Goal: Information Seeking & Learning: Learn about a topic

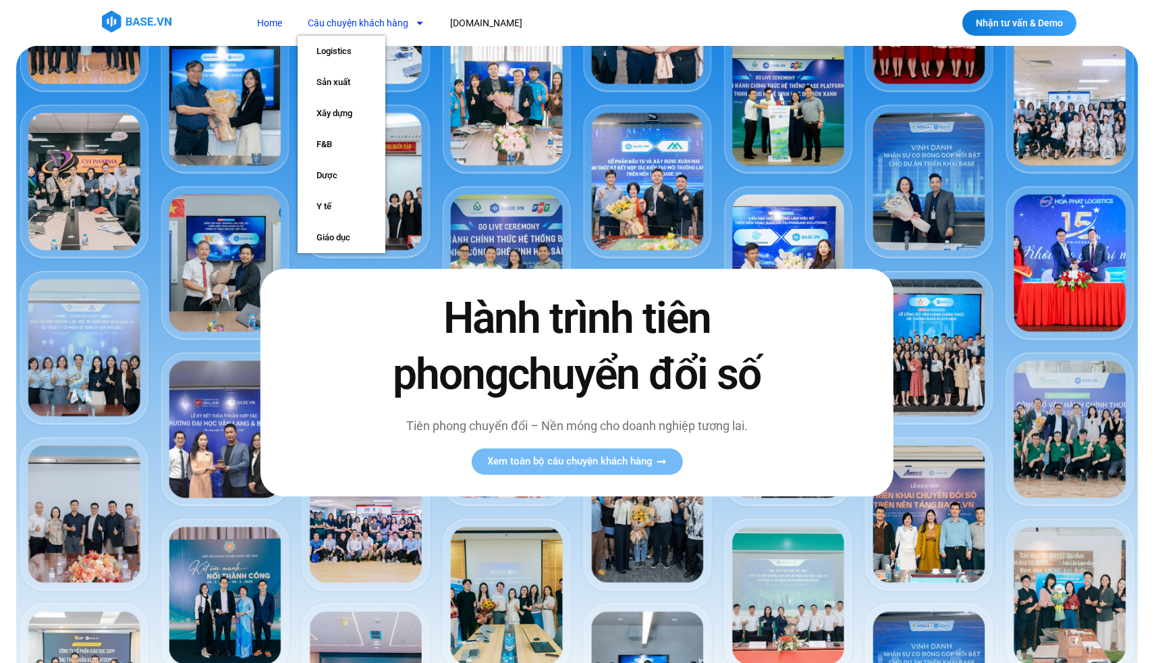
click at [377, 22] on link "Câu chuyện khách hàng" at bounding box center [366, 23] width 137 height 25
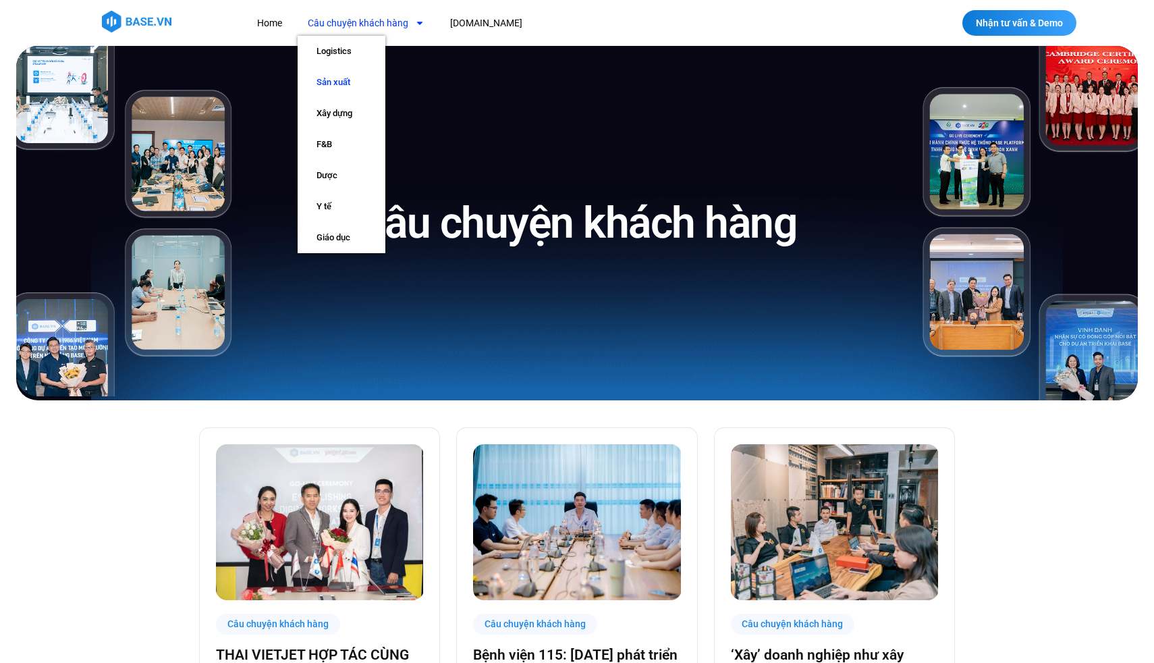
click at [358, 83] on link "Sản xuất" at bounding box center [342, 82] width 88 height 31
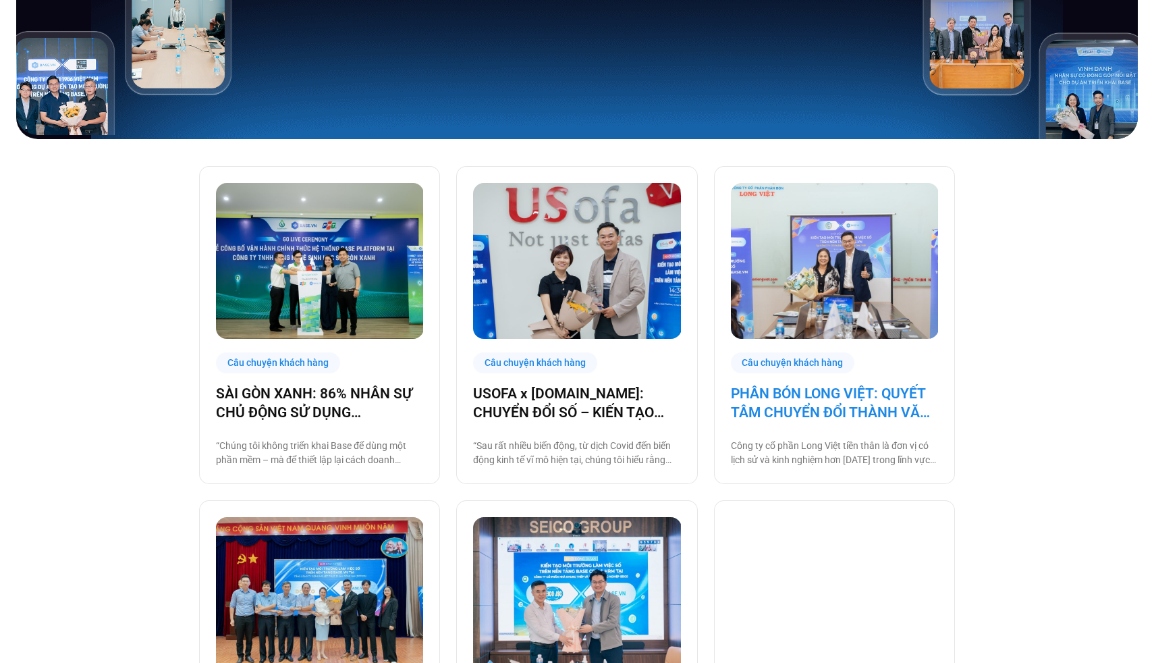
scroll to position [265, 0]
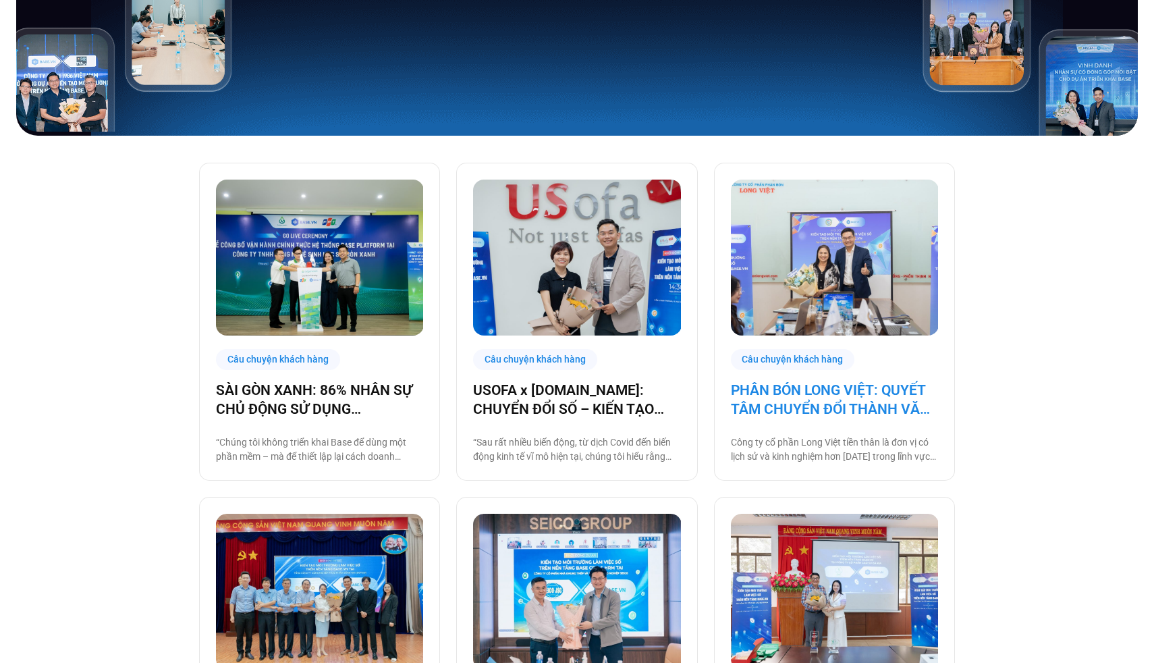
click at [812, 406] on link "PHÂN BÓN LONG VIỆT: QUYẾT TÂM CHUYỂN ĐỔI THÀNH VĂN PHÒNG SỐ, GIẢM CÁC THỦ TỤC G…" at bounding box center [834, 400] width 207 height 38
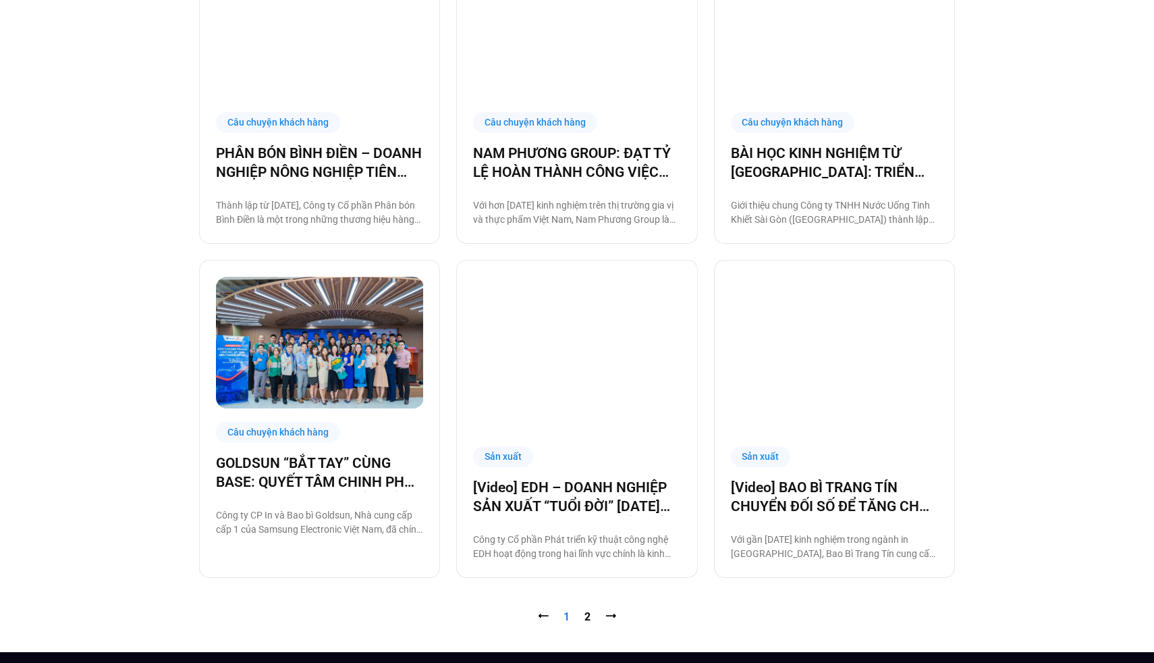
scroll to position [1171, 0]
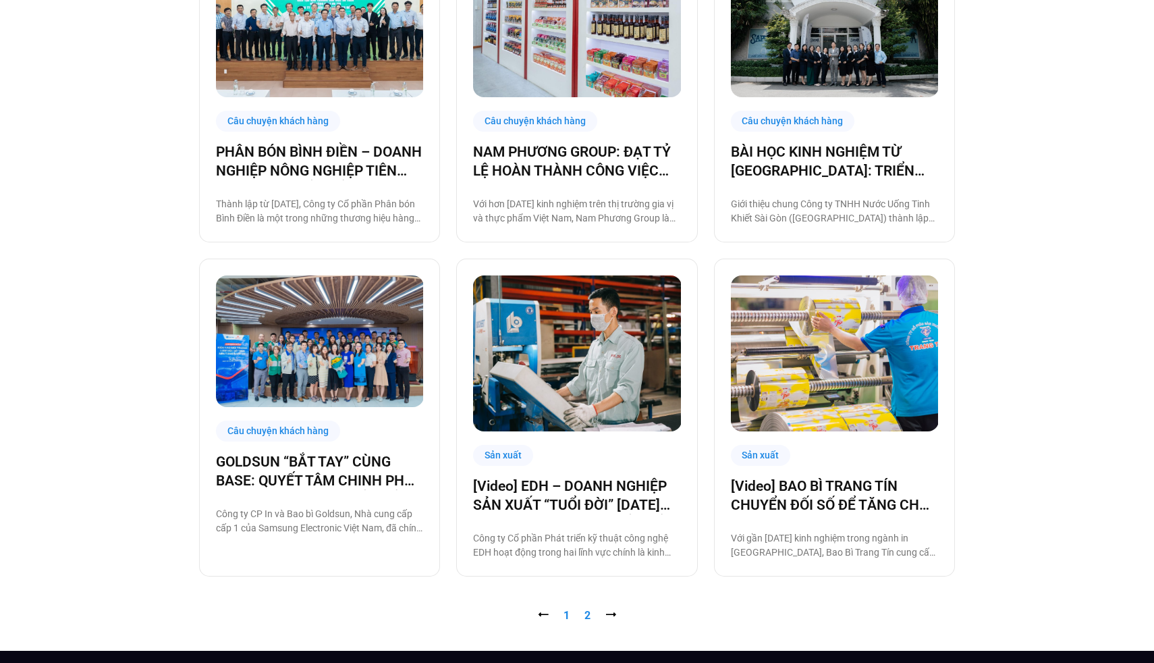
click at [588, 612] on link "Trang 2" at bounding box center [587, 615] width 6 height 13
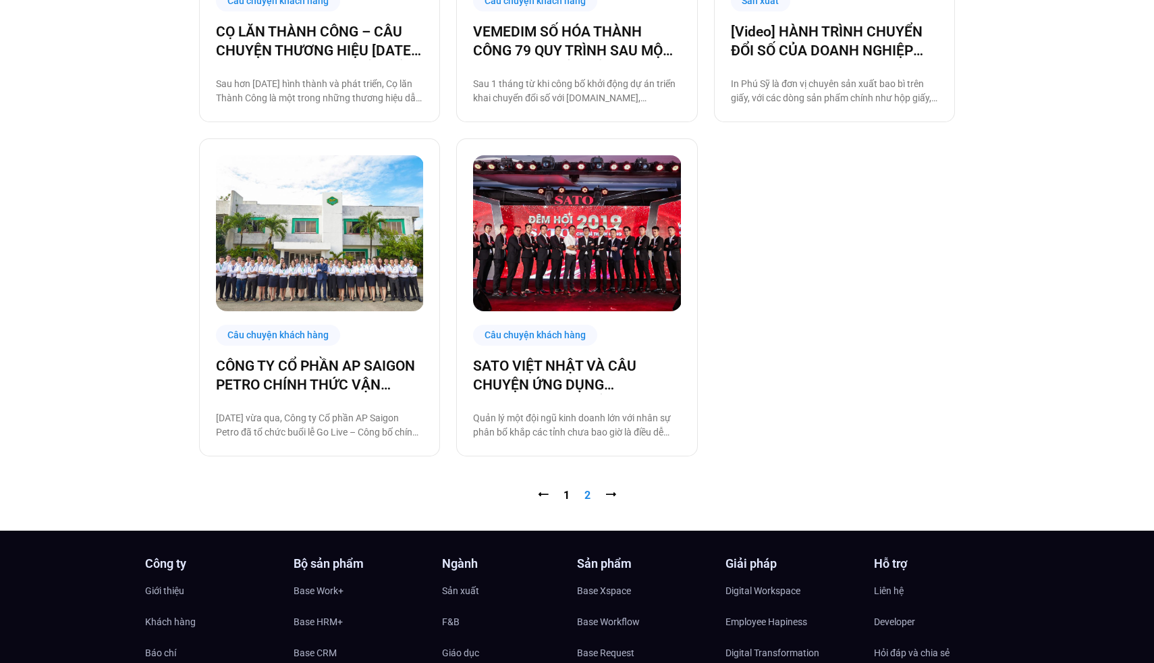
scroll to position [956, 0]
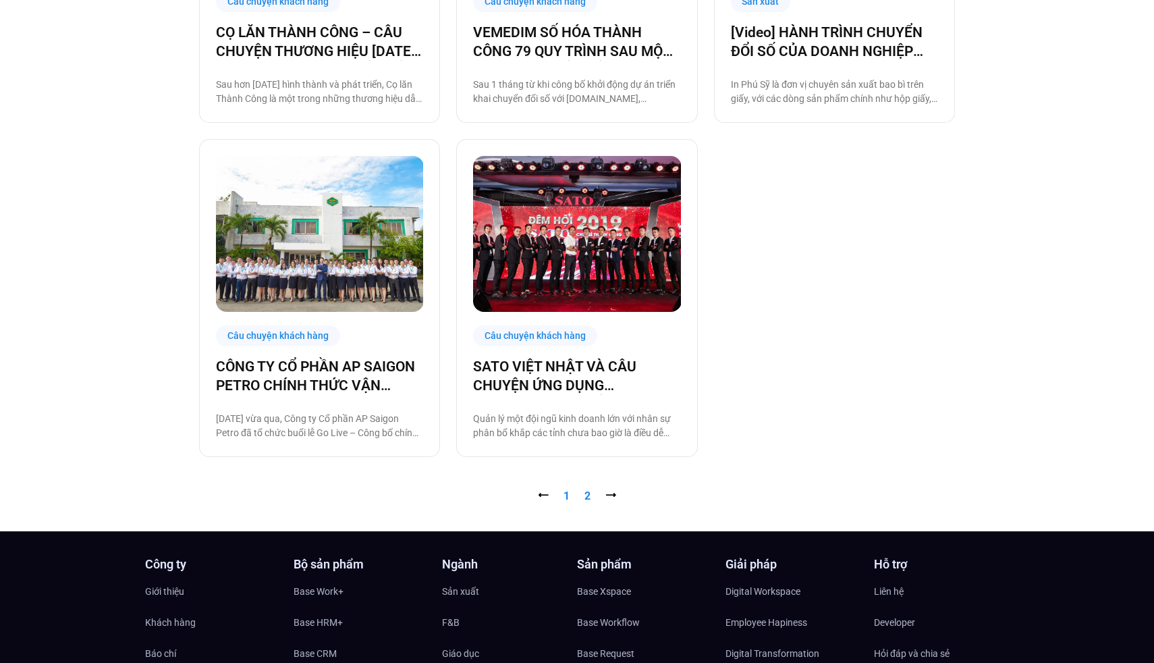
click at [564, 494] on link "Trang 1" at bounding box center [567, 495] width 6 height 13
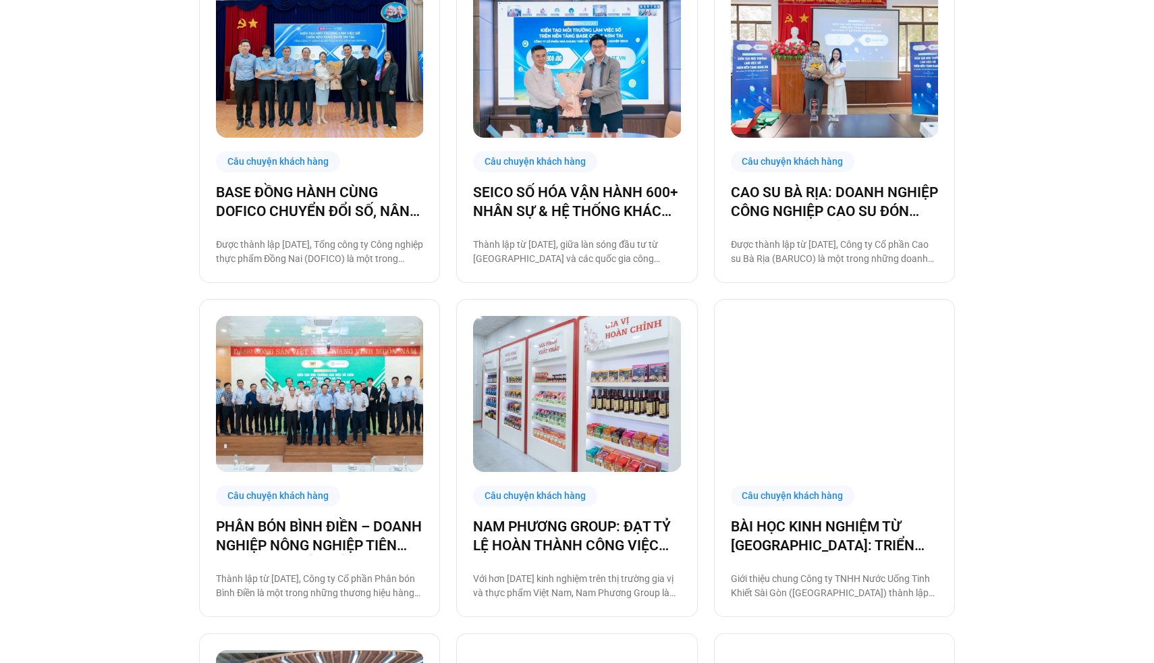
scroll to position [250, 0]
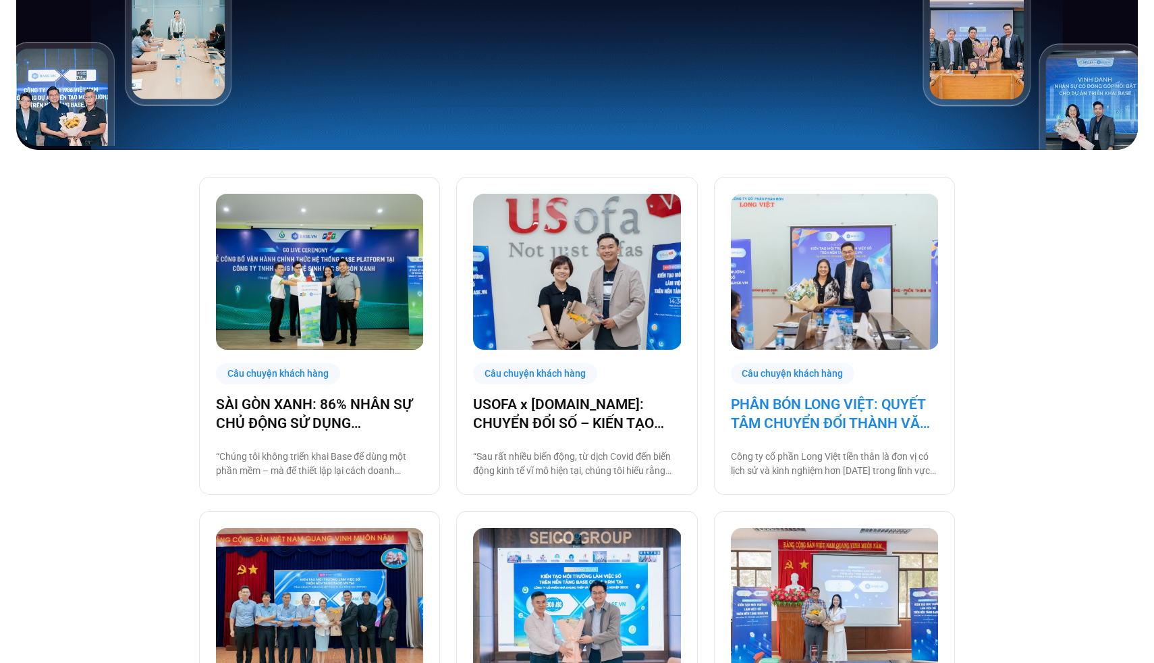
click at [764, 409] on link "PHÂN BÓN LONG VIỆT: QUYẾT TÂM CHUYỂN ĐỔI THÀNH VĂN PHÒNG SỐ, GIẢM CÁC THỦ TỤC G…" at bounding box center [834, 414] width 207 height 38
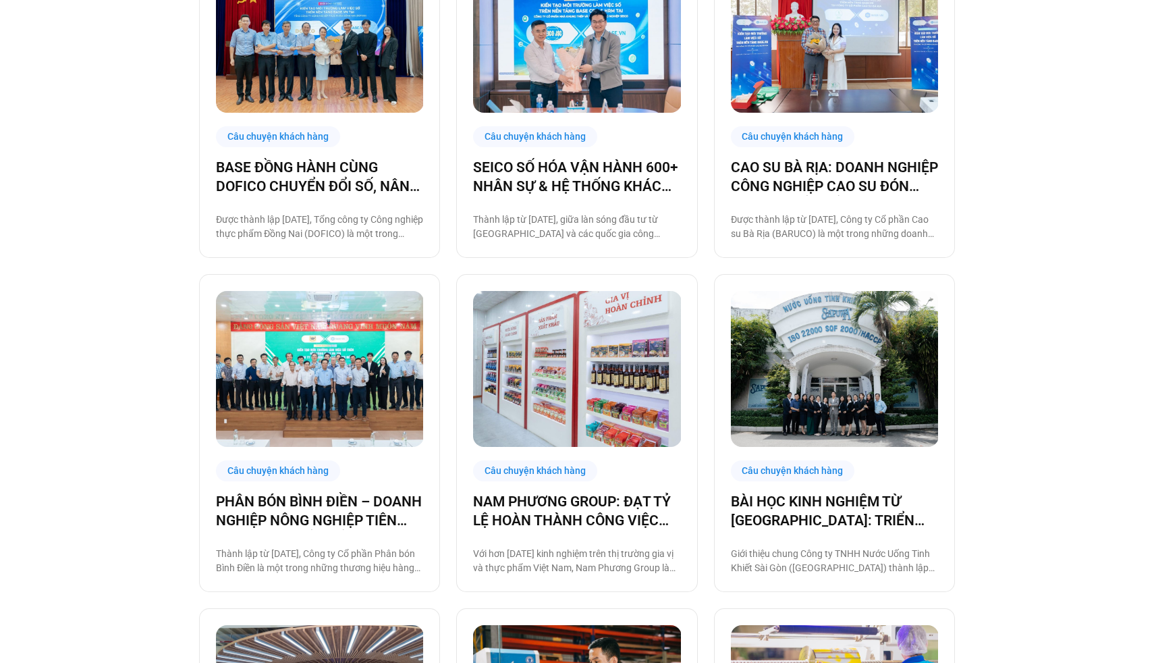
scroll to position [856, 0]
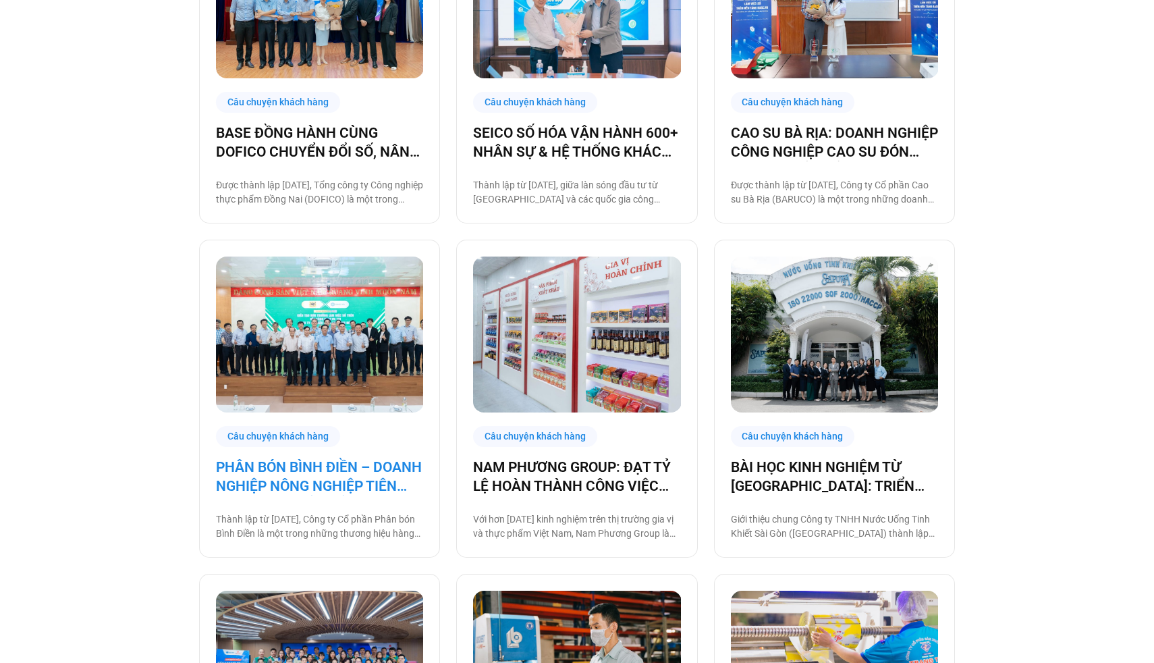
click at [320, 478] on link "PHÂN BÓN BÌNH ĐIỀN – DOANH NGHIỆP NÔNG NGHIỆP TIÊN PHONG CHUYỂN ĐỔI SỐ" at bounding box center [319, 477] width 207 height 38
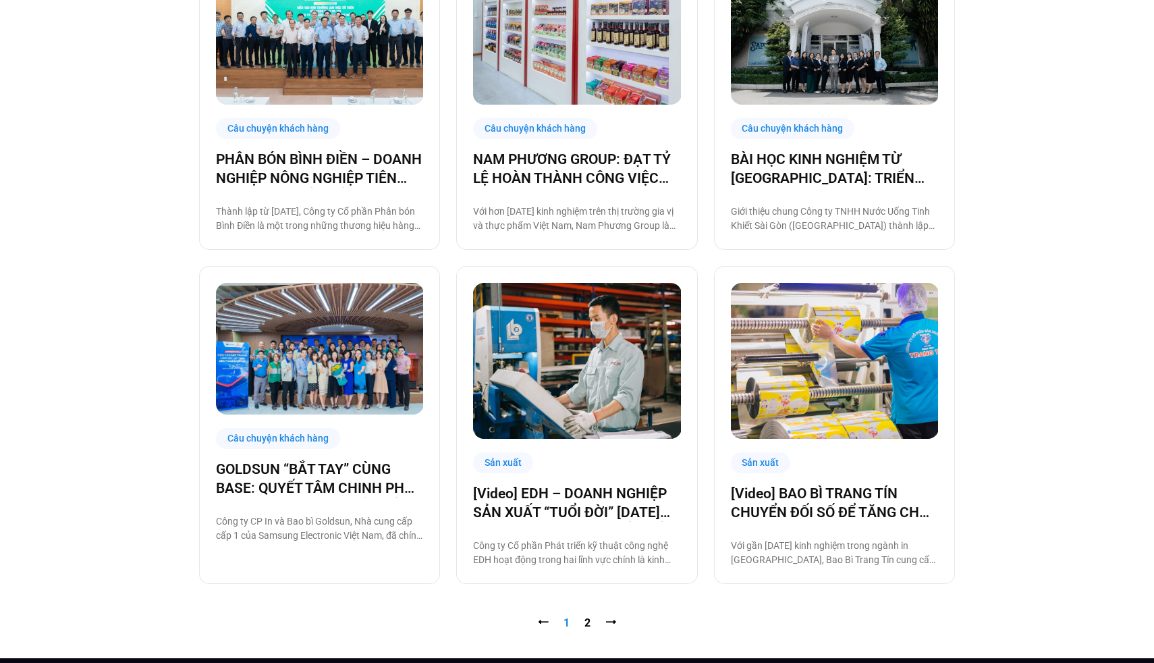
scroll to position [1205, 0]
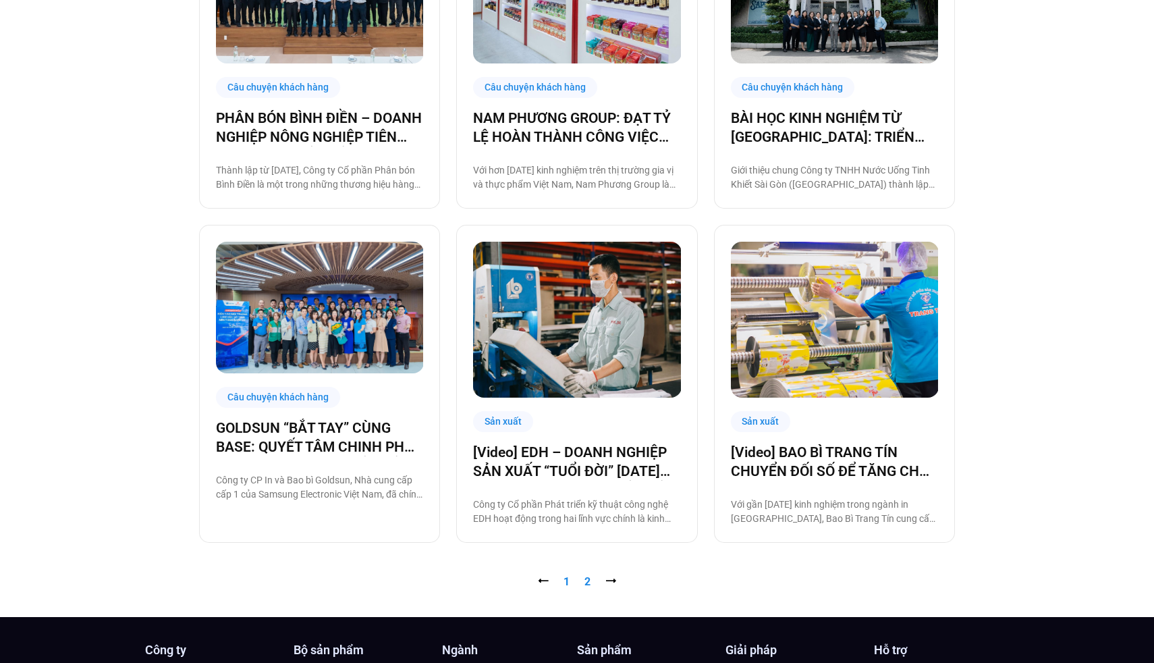
click at [586, 584] on link "Trang 2" at bounding box center [587, 581] width 6 height 13
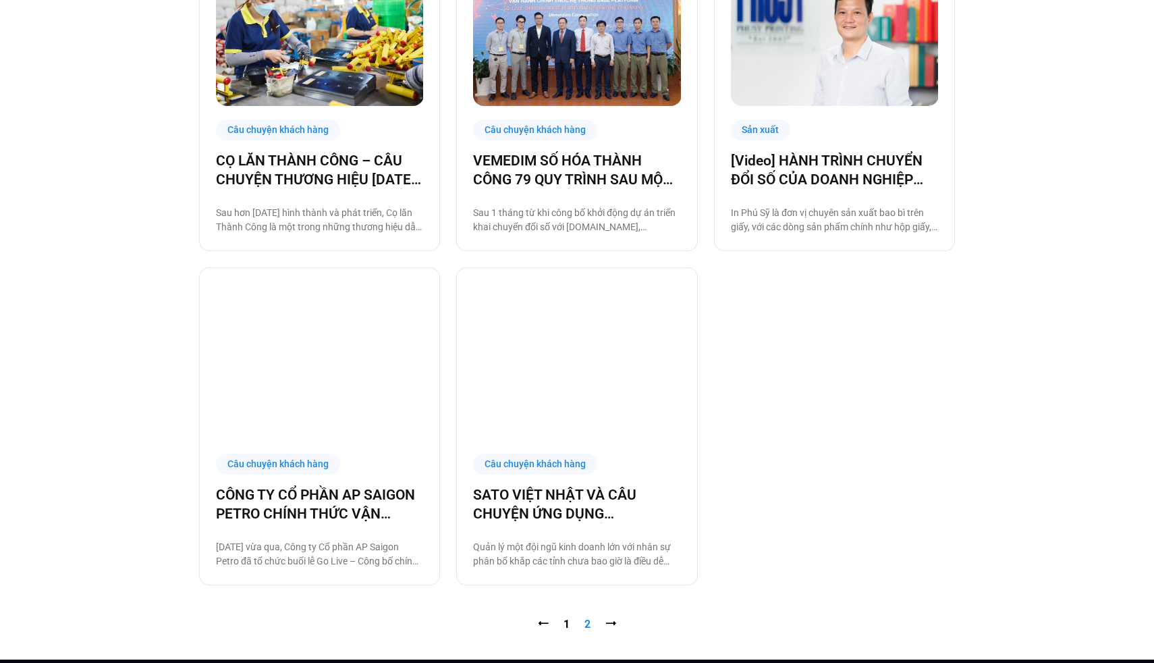
scroll to position [835, 0]
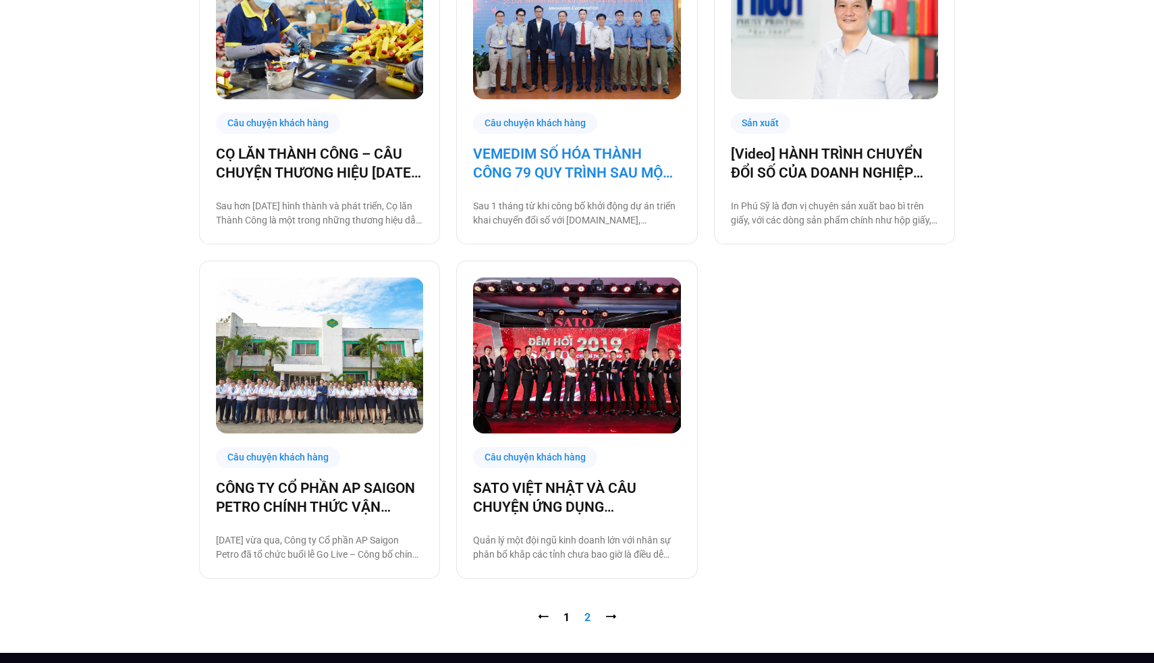
click at [562, 144] on link "VEMEDIM SỐ HÓA THÀNH CÔNG 79 QUY TRÌNH SAU MỘT THÁNG CHUYỂN ĐỔI SỐ CÙNG BASE" at bounding box center [576, 163] width 207 height 38
